Goal: Transaction & Acquisition: Purchase product/service

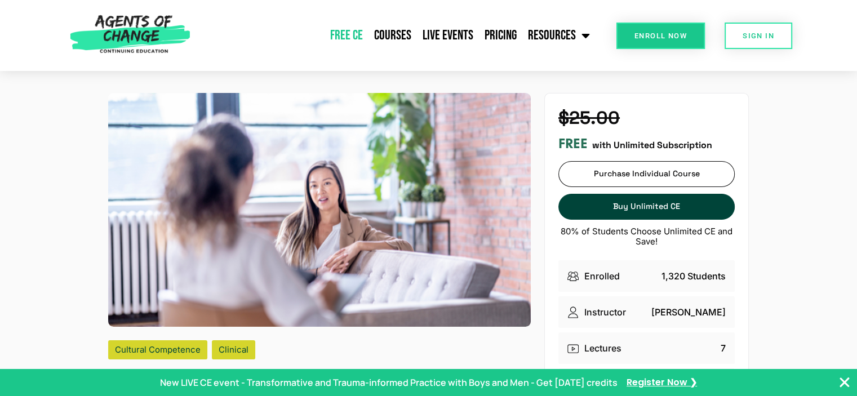
click at [354, 31] on link "Free CE" at bounding box center [347, 35] width 44 height 28
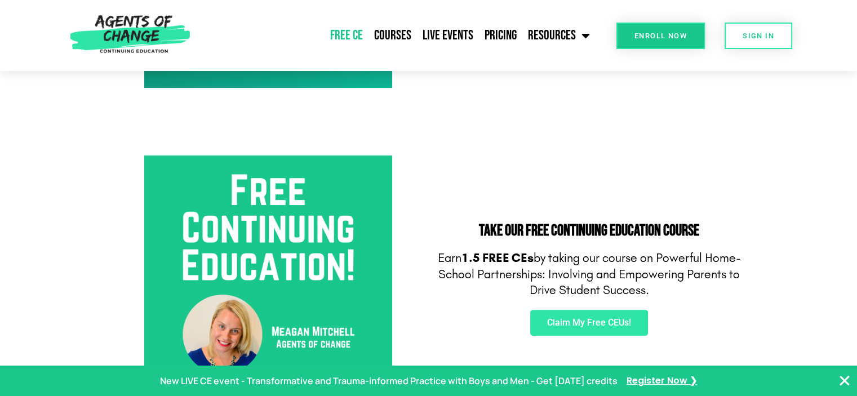
scroll to position [282, 0]
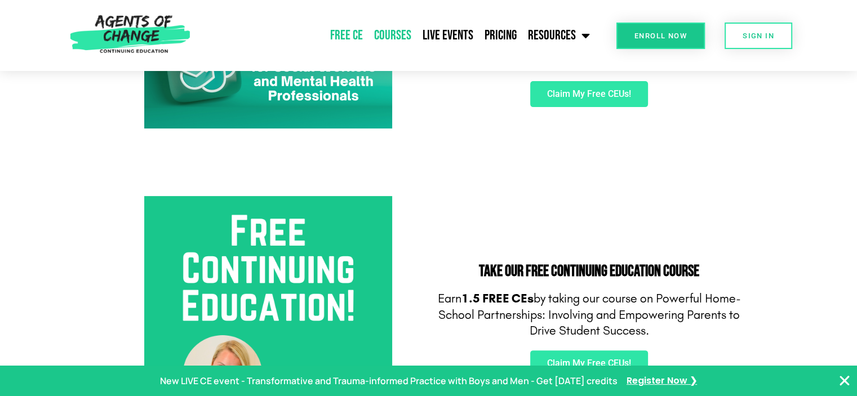
click at [381, 34] on link "Courses" at bounding box center [393, 35] width 48 height 28
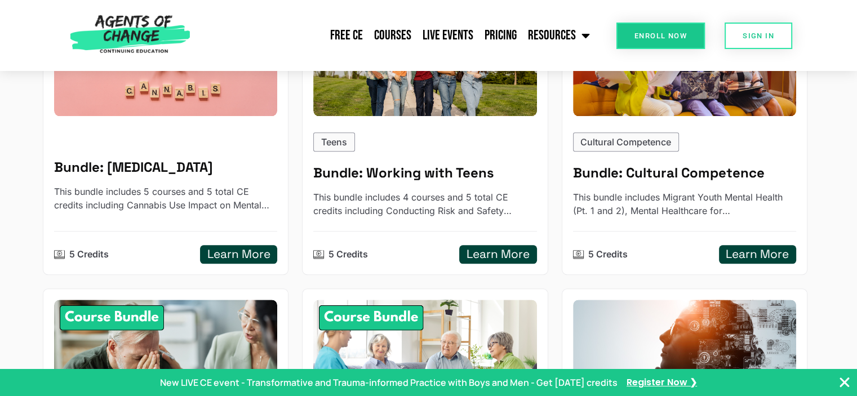
scroll to position [958, 0]
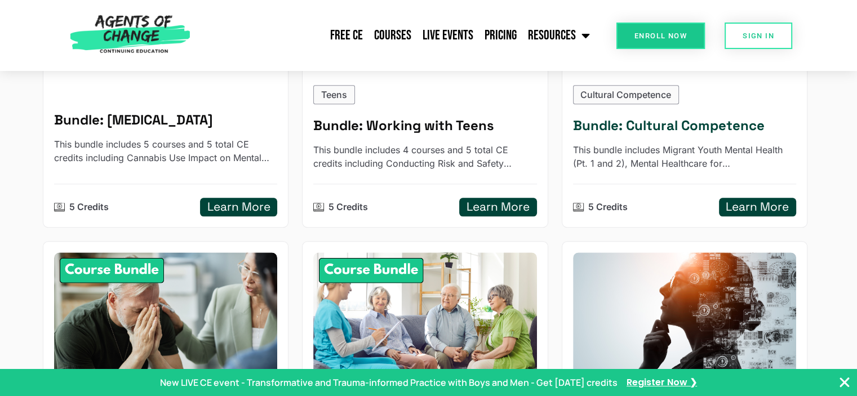
click at [710, 160] on p "This bundle includes Migrant Youth Mental Health (Pt. 1 and 2), Mental Healthca…" at bounding box center [684, 156] width 223 height 27
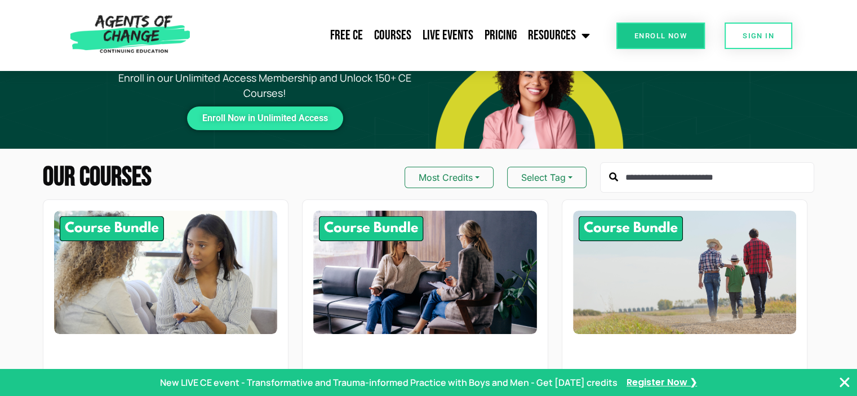
scroll to position [0, 0]
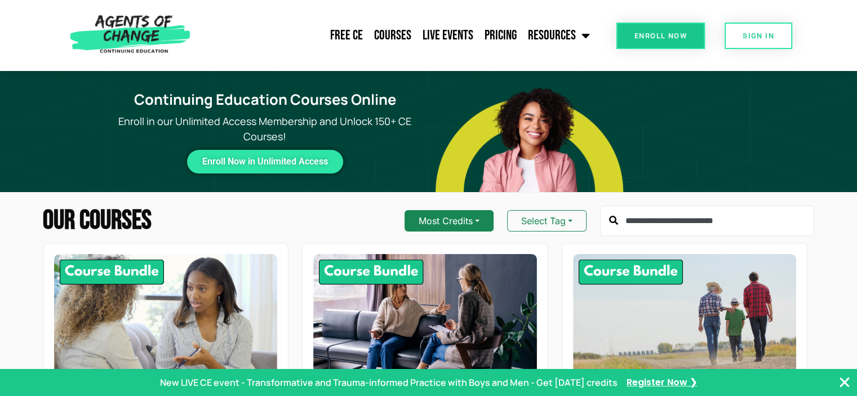
click at [478, 218] on button "Most Credits" at bounding box center [449, 220] width 89 height 21
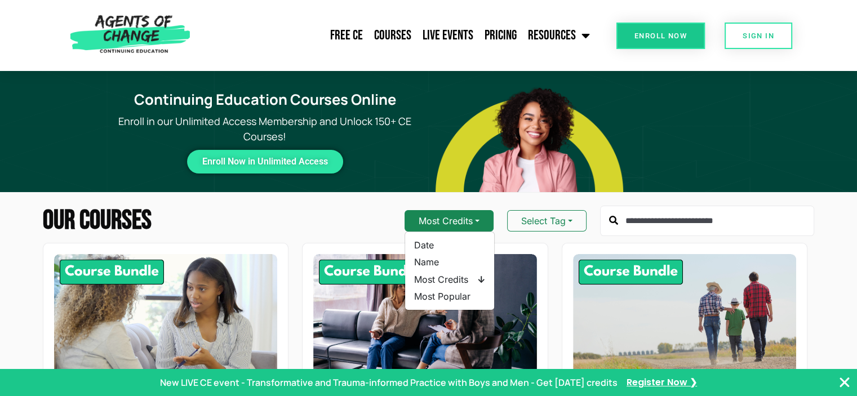
click at [478, 218] on button "Most Credits" at bounding box center [449, 220] width 89 height 21
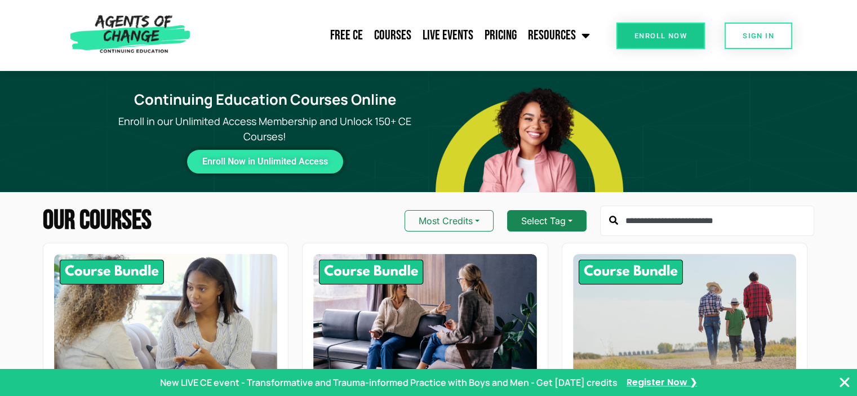
click at [542, 214] on button "Select Tag" at bounding box center [546, 220] width 79 height 21
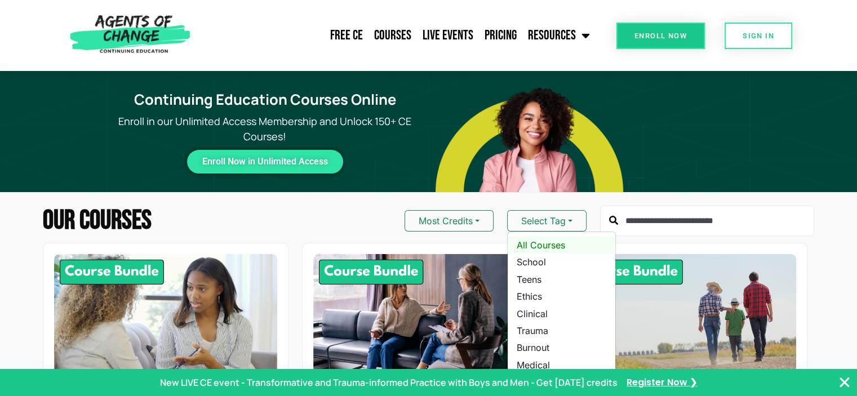
scroll to position [56, 0]
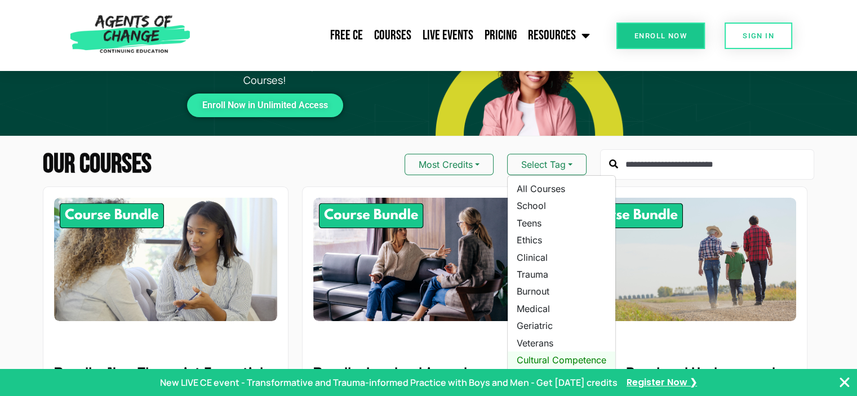
click at [540, 356] on link "Cultural Competence" at bounding box center [562, 360] width 108 height 17
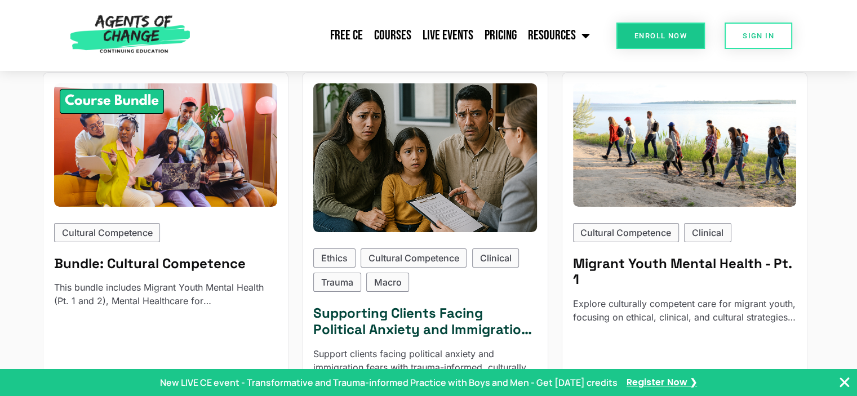
scroll to position [169, 0]
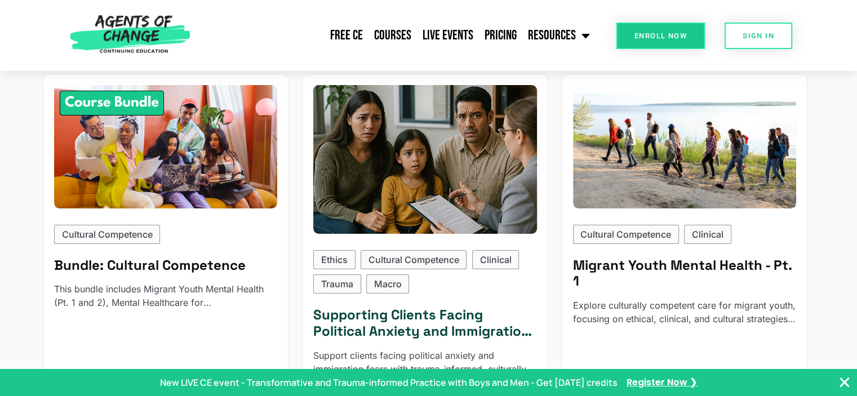
click at [394, 187] on img at bounding box center [426, 158] width 246 height 163
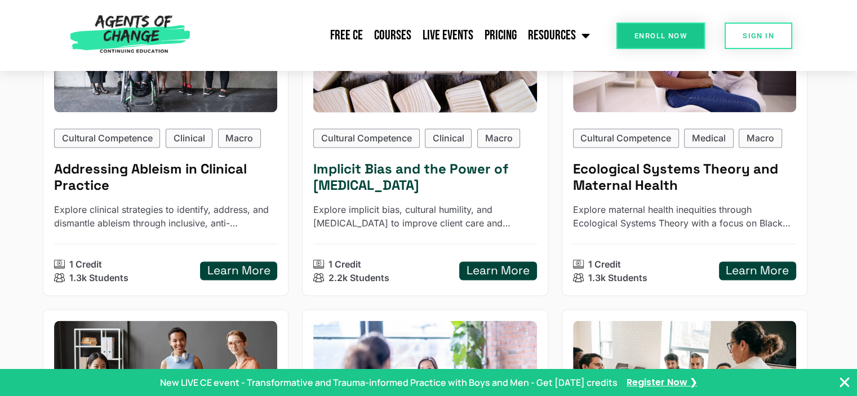
scroll to position [1635, 0]
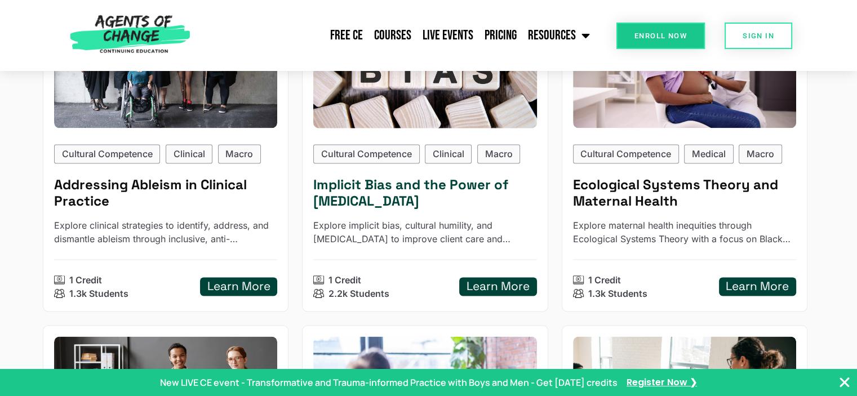
click at [386, 197] on h5 "Implicit Bias and the Power of Peer Support" at bounding box center [424, 193] width 223 height 33
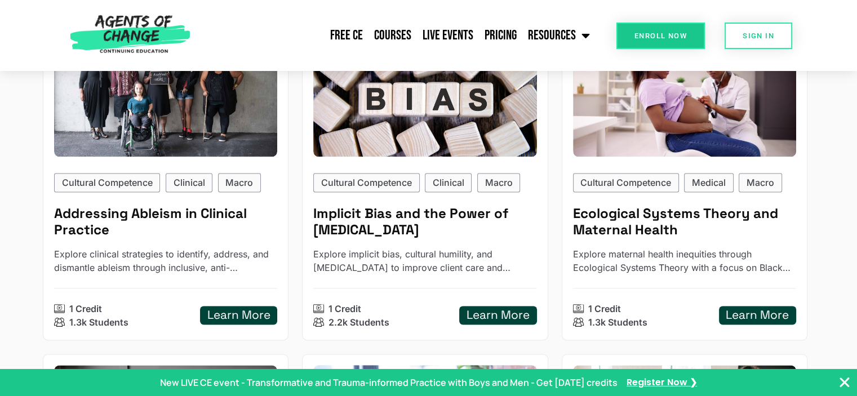
scroll to position [1522, 0]
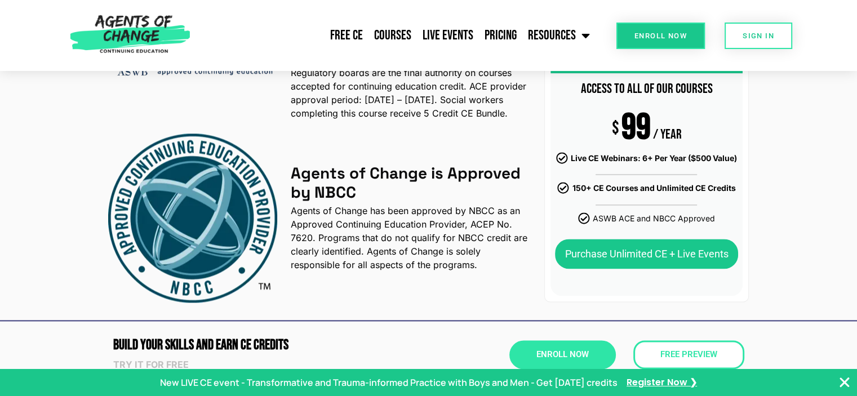
scroll to position [1635, 0]
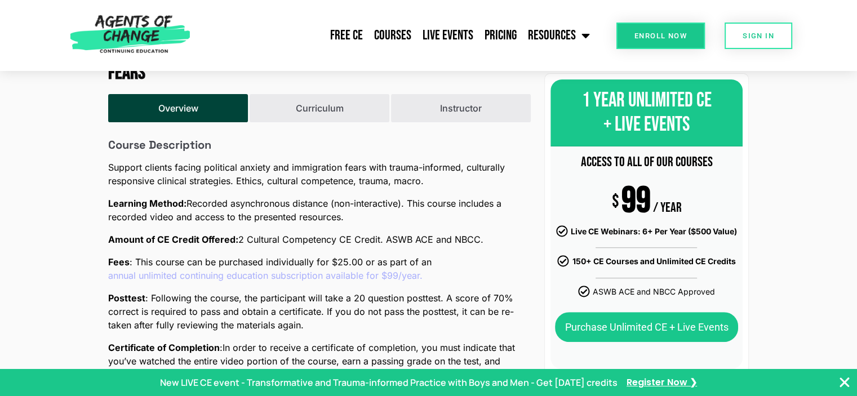
scroll to position [451, 0]
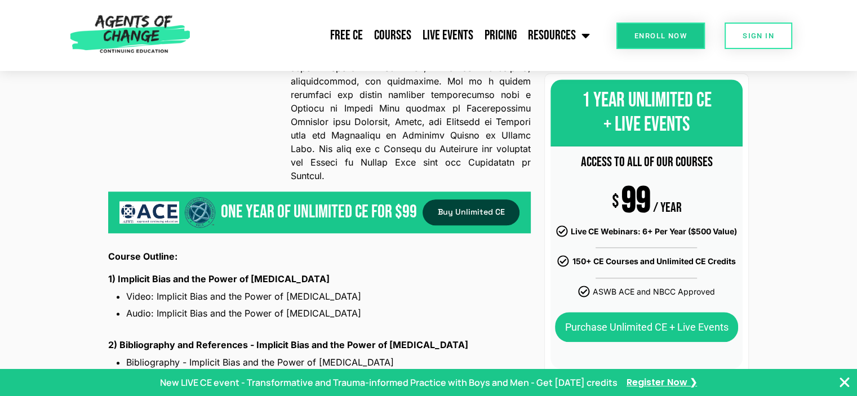
scroll to position [902, 0]
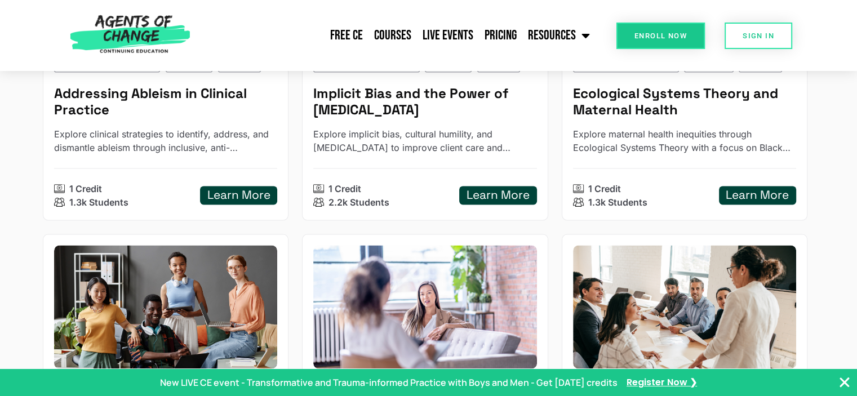
scroll to position [1917, 0]
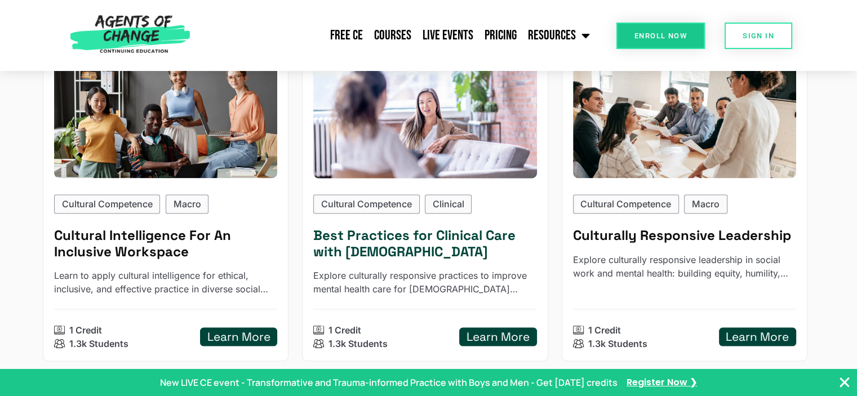
click at [359, 253] on h5 "Best Practices for Clinical Care with Asian Americans" at bounding box center [424, 243] width 223 height 33
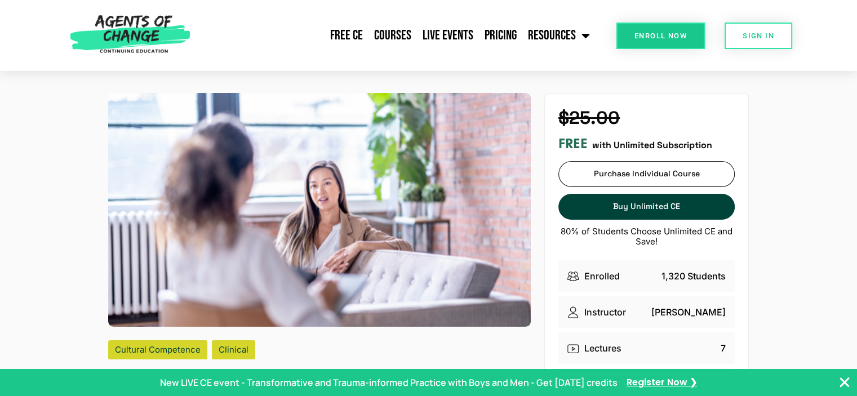
click at [677, 34] on span "Enroll Now" at bounding box center [661, 35] width 52 height 7
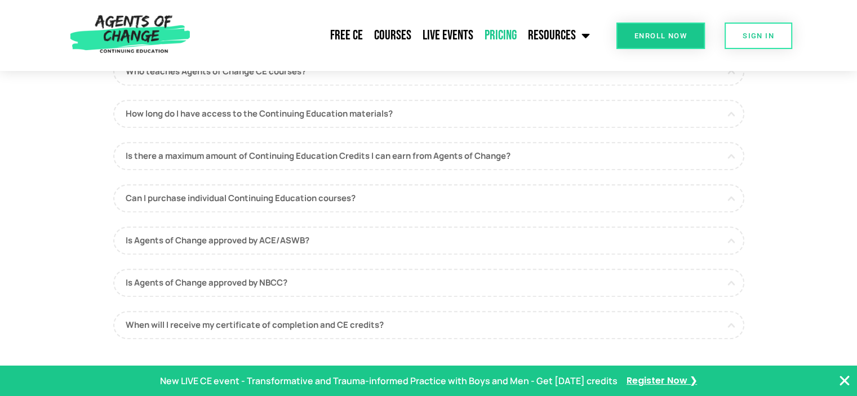
scroll to position [676, 0]
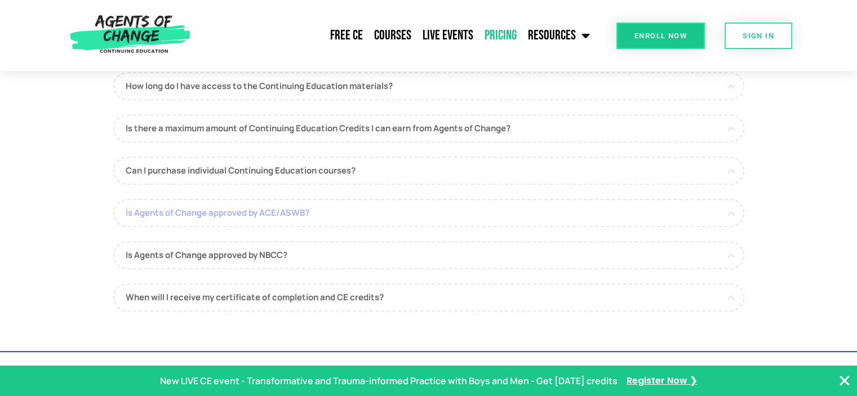
click at [446, 209] on link "Is Agents of Change approved by ACE/ASWB?" at bounding box center [428, 213] width 631 height 28
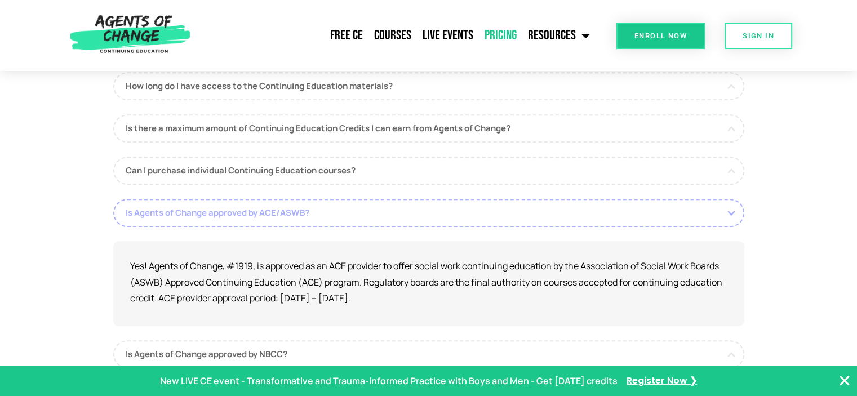
click at [446, 209] on link "Is Agents of Change approved by ACE/ASWB?" at bounding box center [428, 213] width 631 height 28
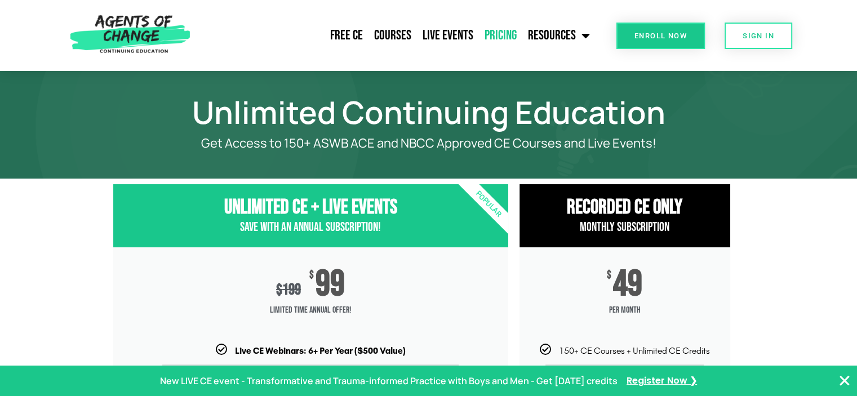
scroll to position [282, 0]
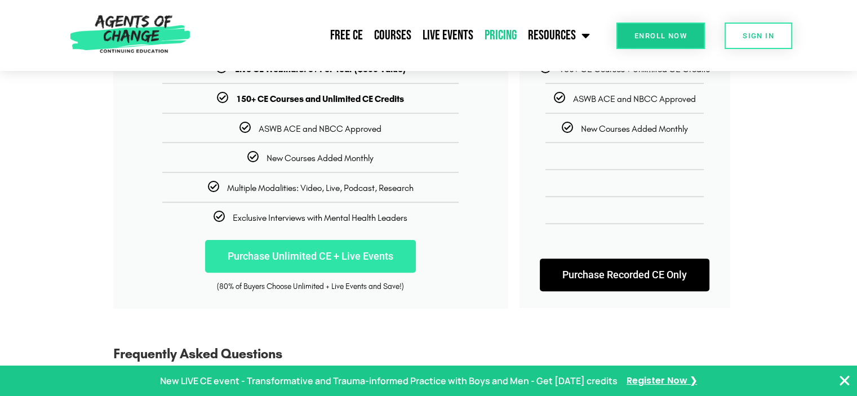
click at [331, 261] on link "Purchase Unlimited CE + Live Events" at bounding box center [310, 256] width 211 height 33
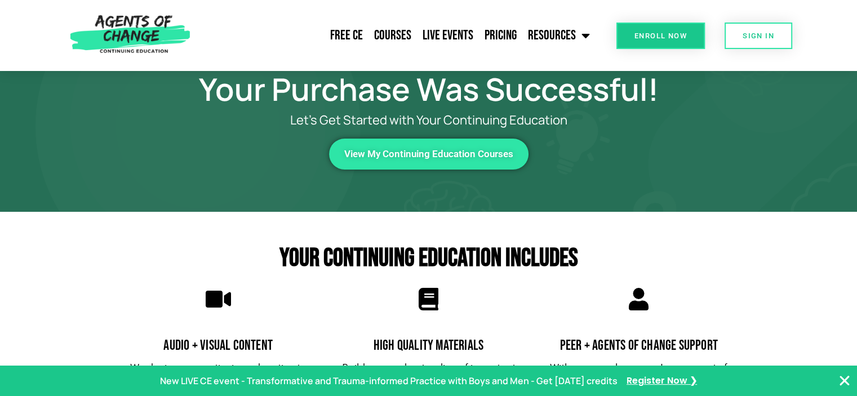
scroll to position [56, 0]
